Goal: Task Accomplishment & Management: Complete application form

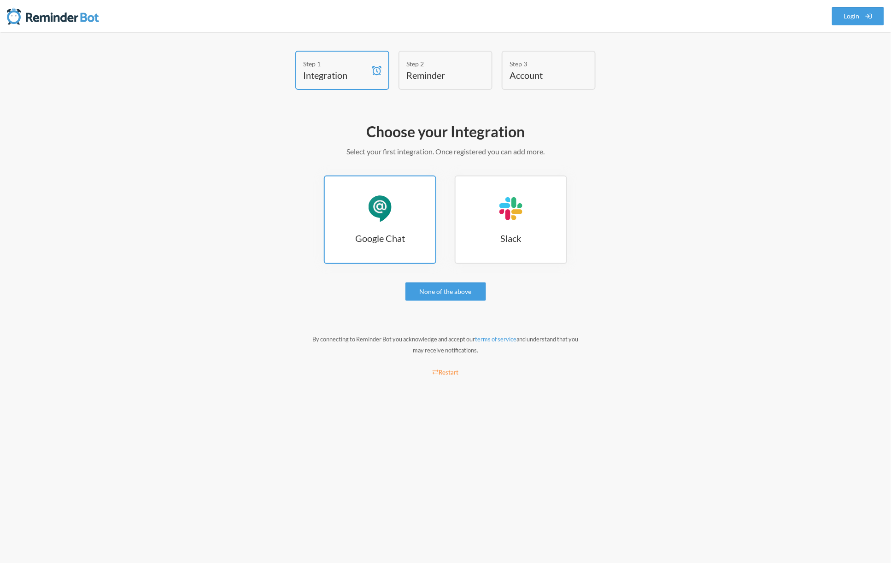
click at [382, 239] on h3 "Google Chat" at bounding box center [380, 238] width 111 height 13
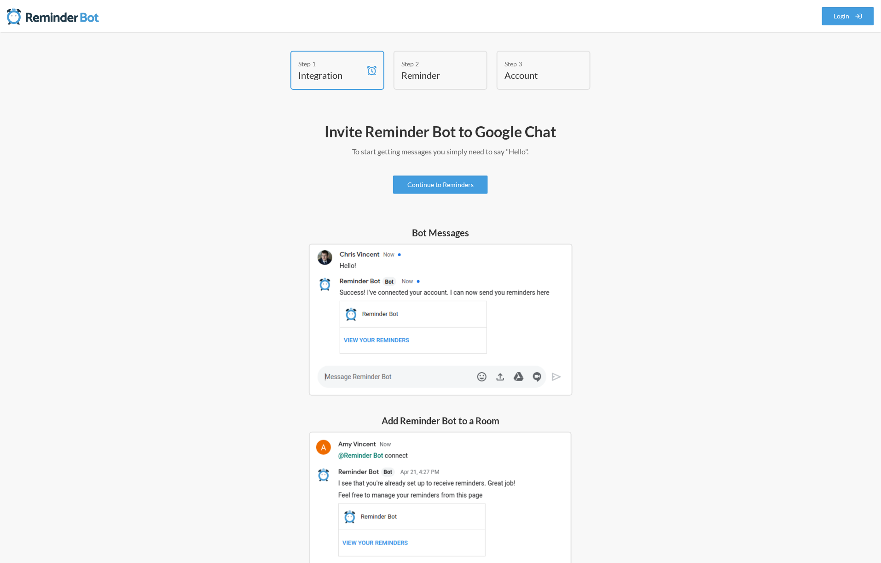
scroll to position [87, 0]
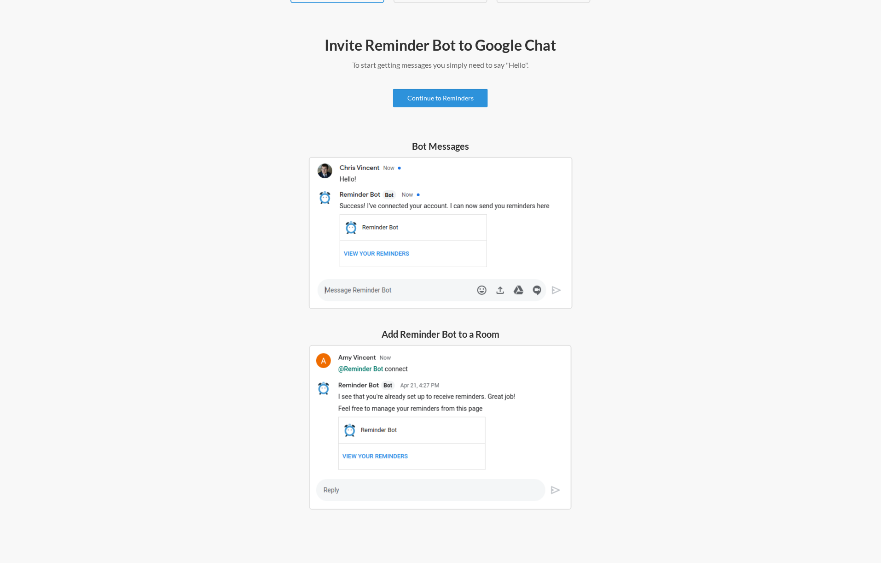
click at [435, 96] on link "Continue to Reminders" at bounding box center [440, 98] width 95 height 18
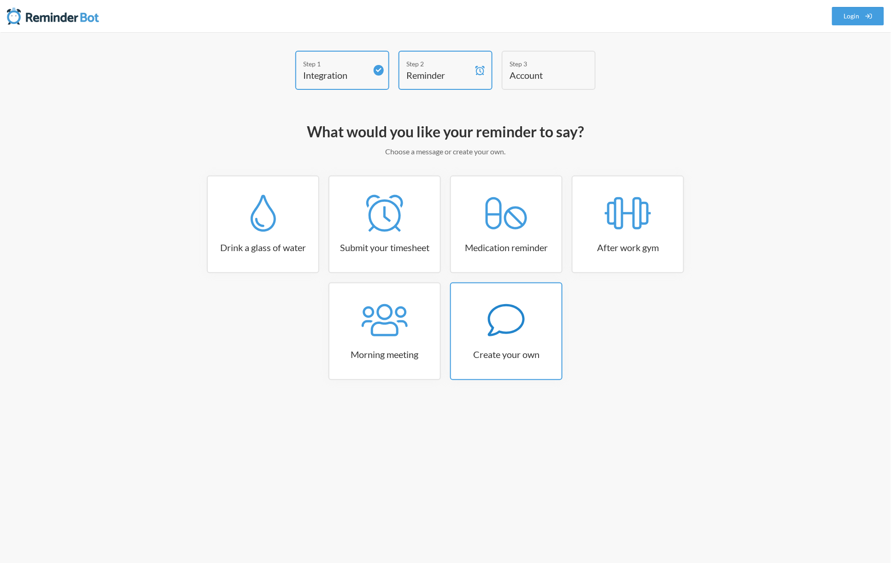
click at [538, 310] on div at bounding box center [506, 320] width 111 height 37
select select "09:30:00"
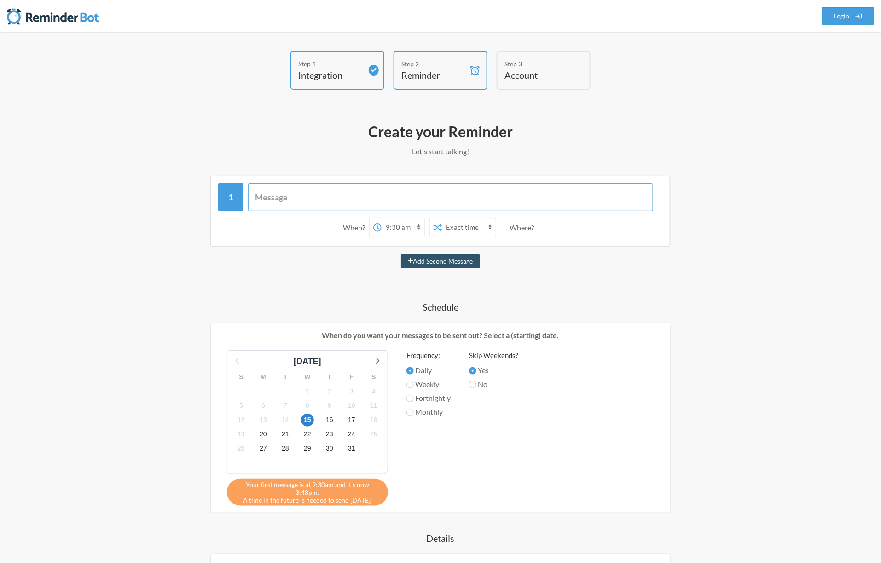
click at [355, 199] on input "text" at bounding box center [451, 197] width 406 height 28
type input "VA Login"
click at [402, 228] on select "12:00 am 12:15 am 12:30 am 12:45 am 1:00 am 1:15 am 1:30 am 1:45 am 2:00 am 2:1…" at bounding box center [403, 227] width 43 height 18
click at [390, 222] on select "12:00 am 12:15 am 12:30 am 12:45 am 1:00 am 1:15 am 1:30 am 1:45 am 2:00 am 2:1…" at bounding box center [403, 227] width 43 height 18
click at [391, 223] on select "12:00 am 12:15 am 12:30 am 12:45 am 1:00 am 1:15 am 1:30 am 1:45 am 2:00 am 2:1…" at bounding box center [403, 227] width 43 height 18
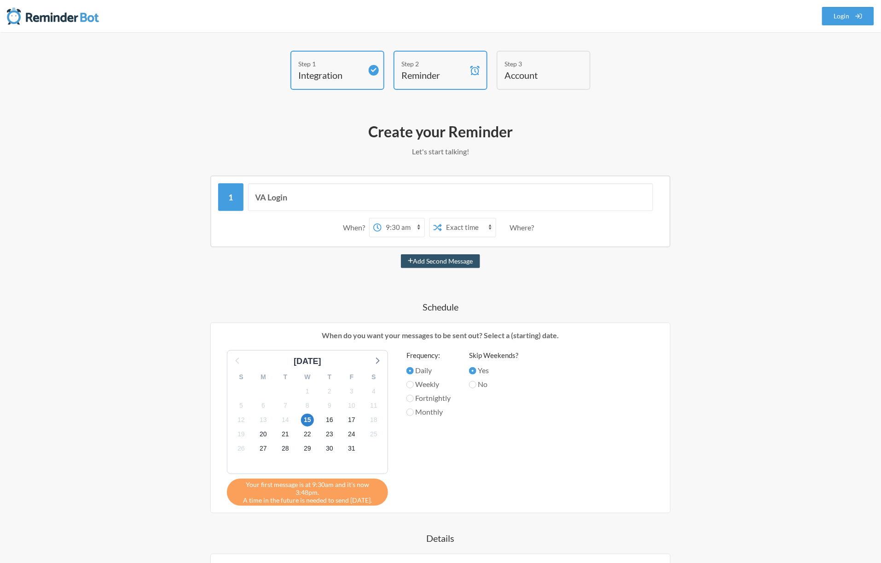
select select "08:00:00"
click at [382, 218] on select "12:00 am 12:15 am 12:30 am 12:45 am 1:00 am 1:15 am 1:30 am 1:45 am 2:00 am 2:1…" at bounding box center [403, 227] width 43 height 18
click at [482, 228] on select "Exact time Random time" at bounding box center [469, 227] width 54 height 18
click at [573, 277] on div "VA Login When? 12:00 am 12:15 am 12:30 am 12:45 am 1:00 am 1:15 am 1:30 am 1:45…" at bounding box center [441, 430] width 534 height 511
click at [318, 193] on input "VA Login" at bounding box center [451, 197] width 406 height 28
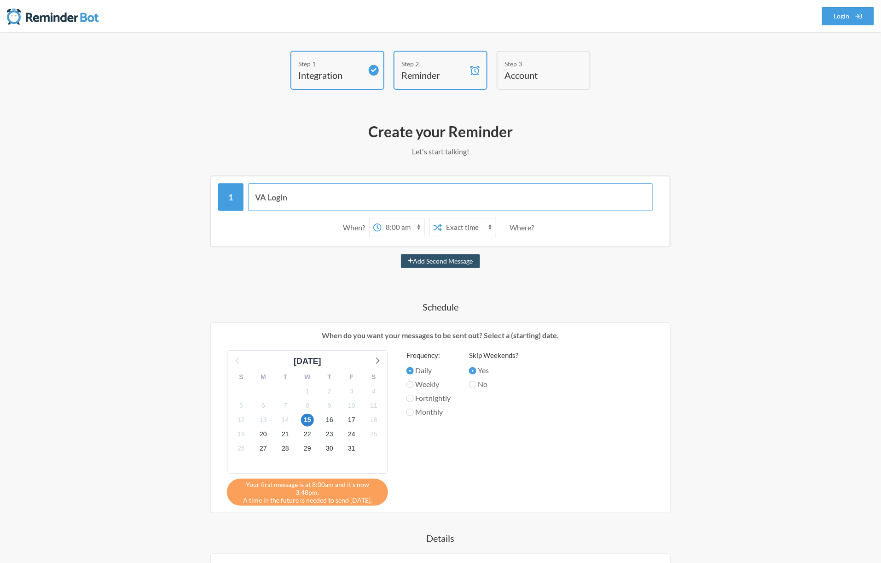
click at [318, 193] on input "VA Login" at bounding box center [451, 197] width 406 height 28
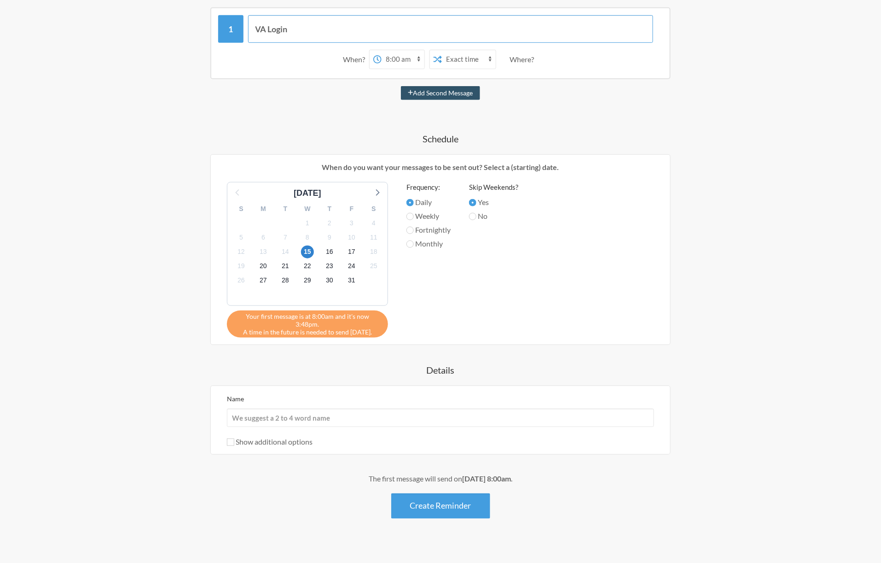
scroll to position [170, 0]
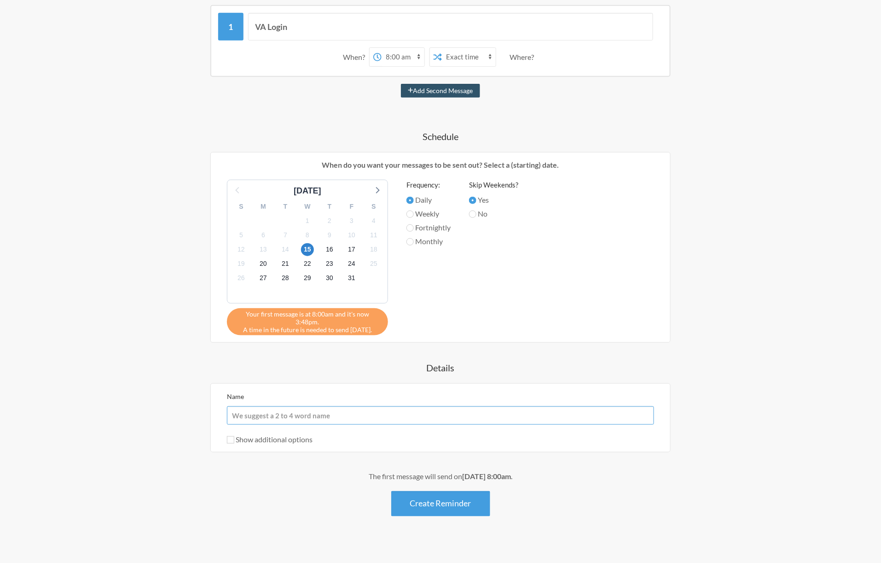
click at [264, 406] on input "Name" at bounding box center [440, 415] width 427 height 18
paste input "VA Login"
type input "VA Login"
drag, startPoint x: 236, startPoint y: 430, endPoint x: 231, endPoint y: 432, distance: 5.8
click at [235, 435] on label "Show additional options" at bounding box center [270, 439] width 86 height 9
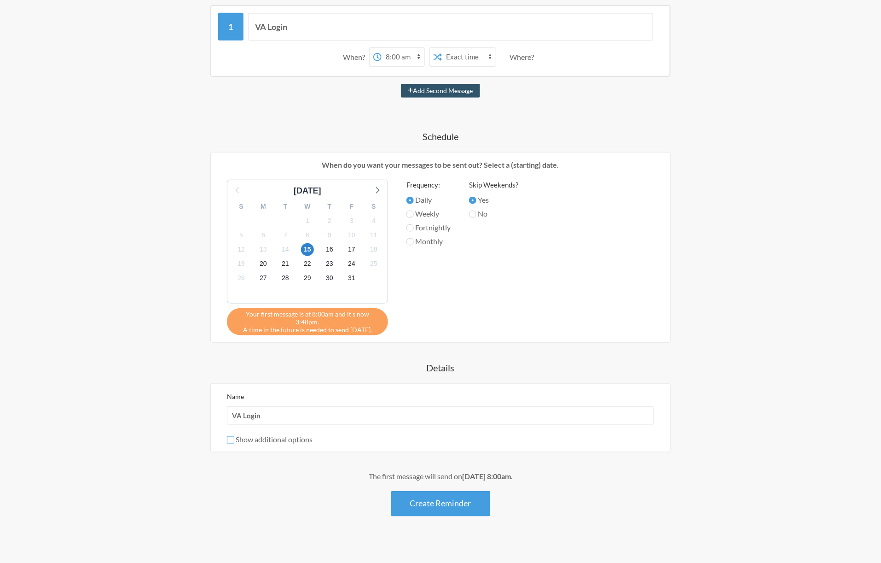
click at [234, 436] on input "Show additional options" at bounding box center [230, 439] width 7 height 7
checkbox input "true"
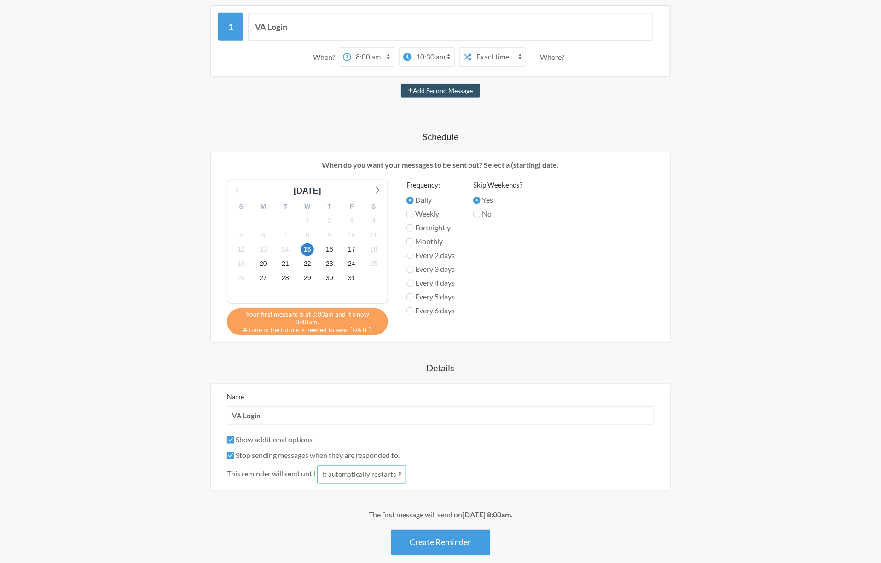
click at [369, 467] on select "it automatically restarts it is replied to" at bounding box center [361, 474] width 89 height 18
click at [531, 465] on div "This reminder will send until it automatically restarts it is replied to" at bounding box center [440, 474] width 427 height 18
click at [229, 452] on input "Stop sending messages when they are responded to." at bounding box center [230, 455] width 7 height 7
checkbox input "false"
click at [457, 542] on button "Create Reminder" at bounding box center [440, 542] width 99 height 25
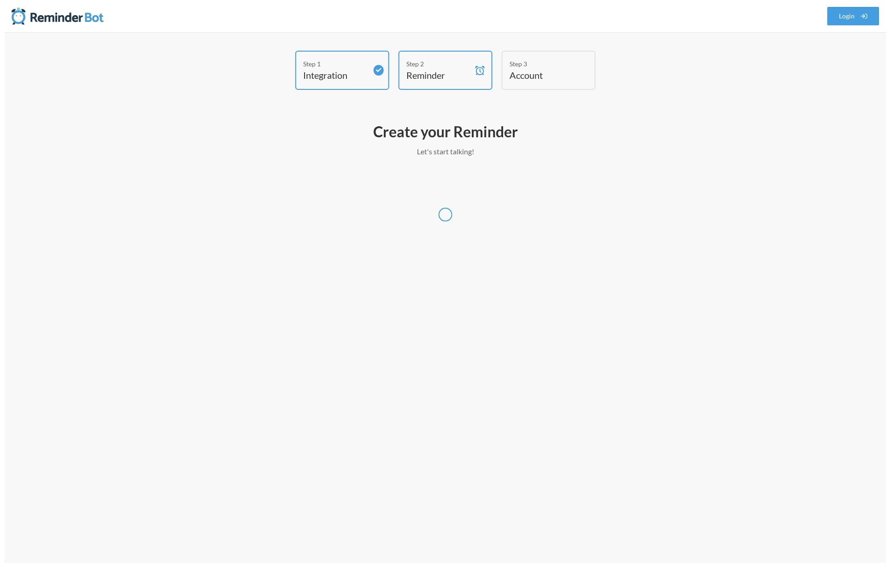
scroll to position [0, 0]
select select "America/New_York"
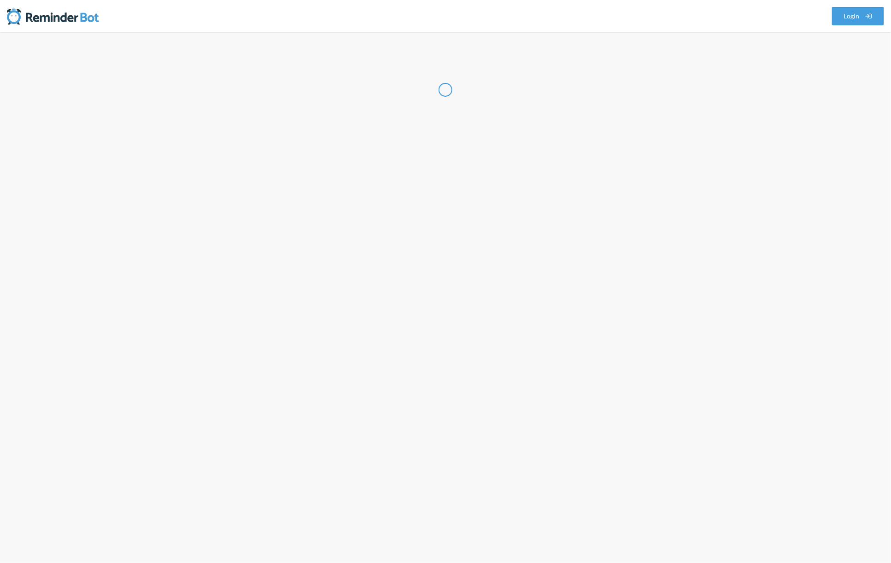
select select "PH"
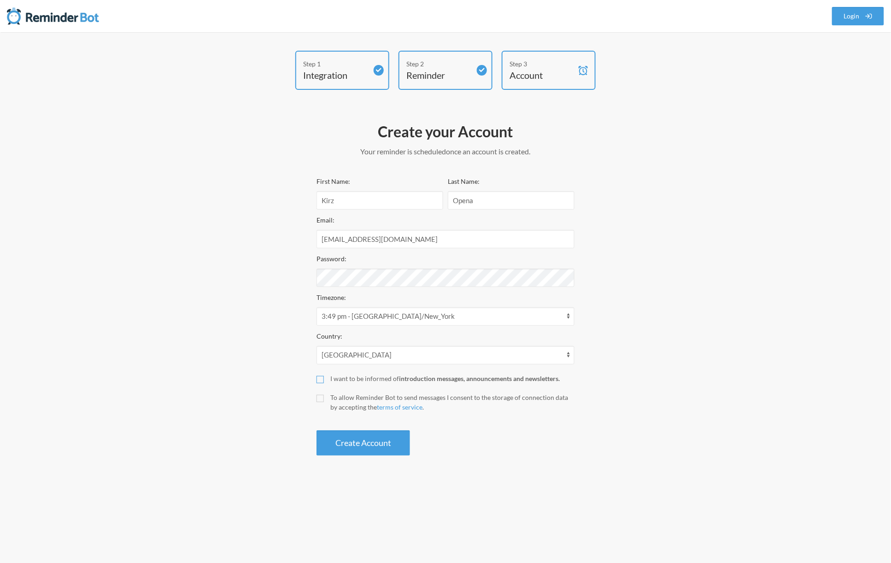
click at [321, 377] on input "I want to be informed of introduction messages, announcements and newsletters." at bounding box center [319, 379] width 7 height 7
checkbox input "true"
click at [321, 395] on input "To allow Reminder Bot to send messages I consent to the storage of connection d…" at bounding box center [319, 398] width 7 height 7
checkbox input "true"
click at [336, 434] on button "Create Account" at bounding box center [362, 442] width 93 height 25
